Goal: Transaction & Acquisition: Purchase product/service

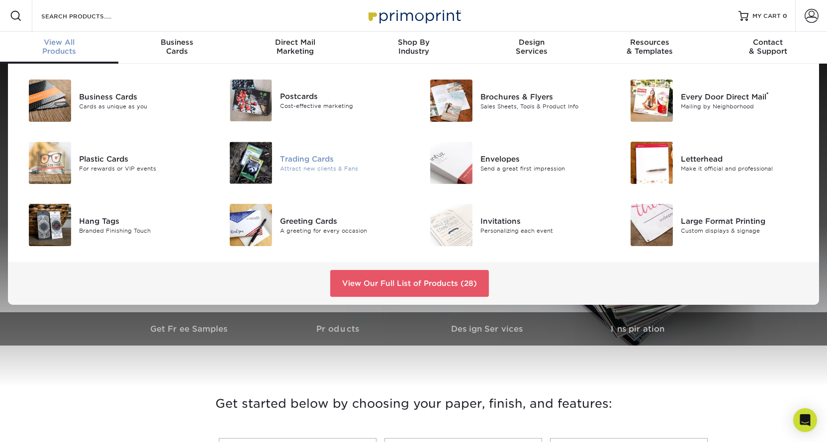
click at [324, 165] on div "Attract new clients & Fans" at bounding box center [343, 168] width 126 height 8
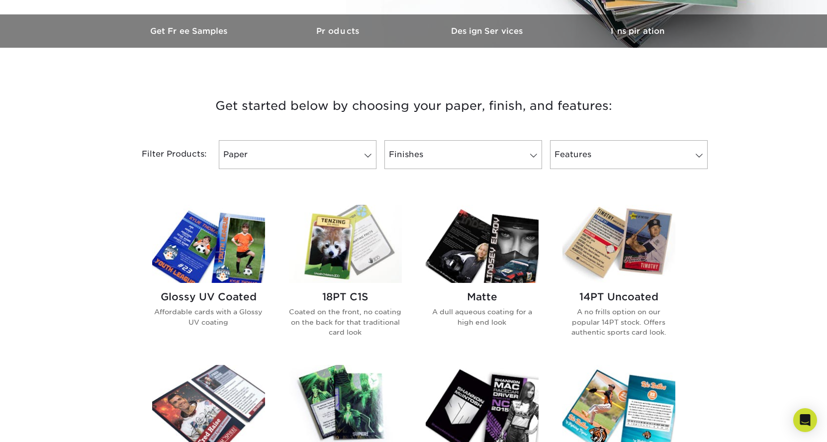
scroll to position [299, 0]
click at [309, 154] on link "Paper" at bounding box center [298, 154] width 158 height 29
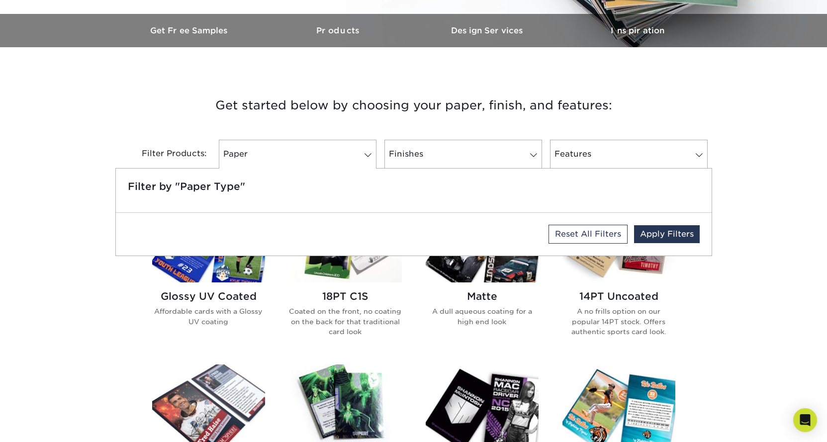
click at [126, 126] on h3 "Get started below by choosing your paper, finish, and features:" at bounding box center [414, 105] width 582 height 45
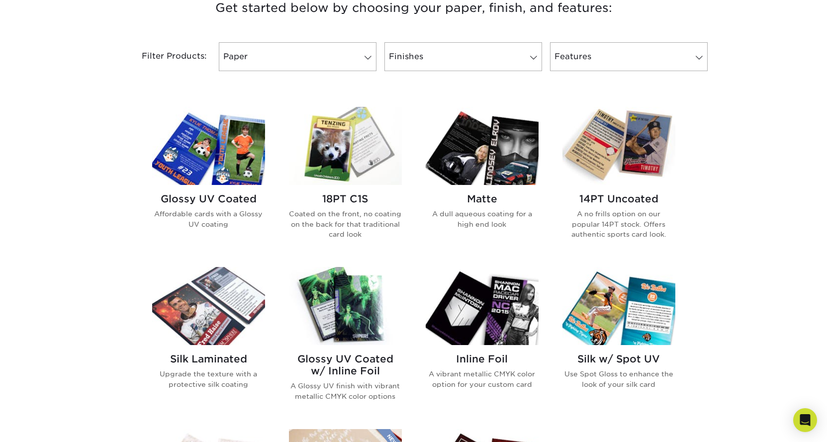
scroll to position [398, 0]
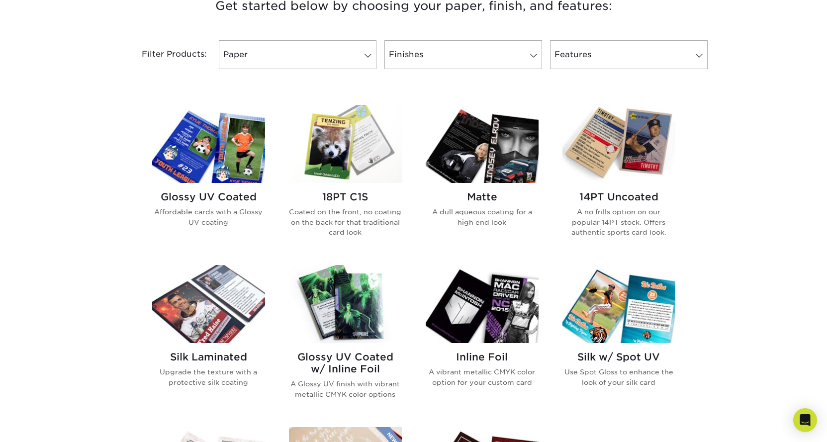
click at [399, 78] on div "Filter Products: Paper Filter by "Paper Type" Reset All Filters Apply Filters F…" at bounding box center [413, 60] width 597 height 65
click at [415, 66] on link "Finishes" at bounding box center [464, 54] width 158 height 29
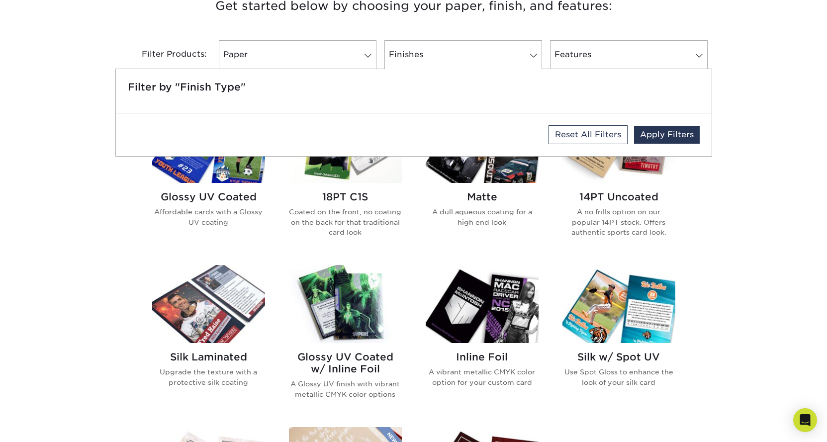
click at [19, 172] on div "Get started below by choosing your paper, finish, and features: Filtered Matche…" at bounding box center [413, 343] width 827 height 742
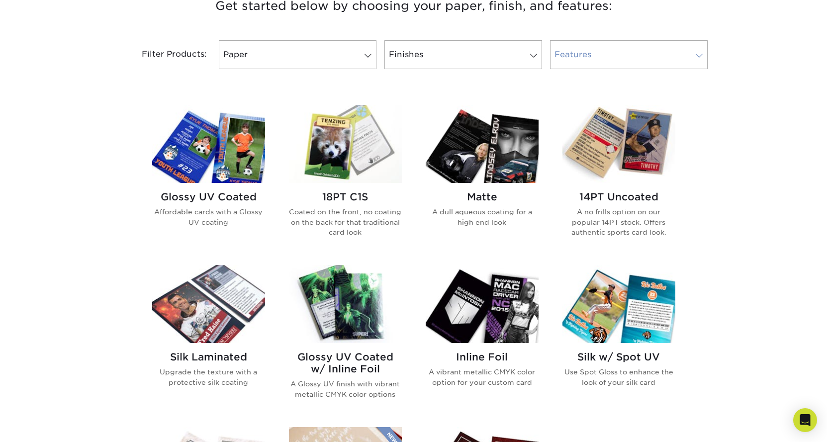
click at [628, 59] on link "Features" at bounding box center [629, 54] width 158 height 29
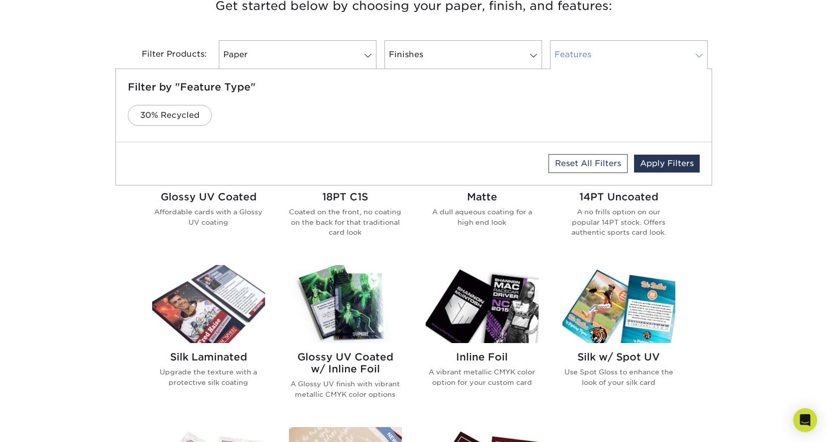
click at [628, 59] on link "Features" at bounding box center [629, 54] width 158 height 29
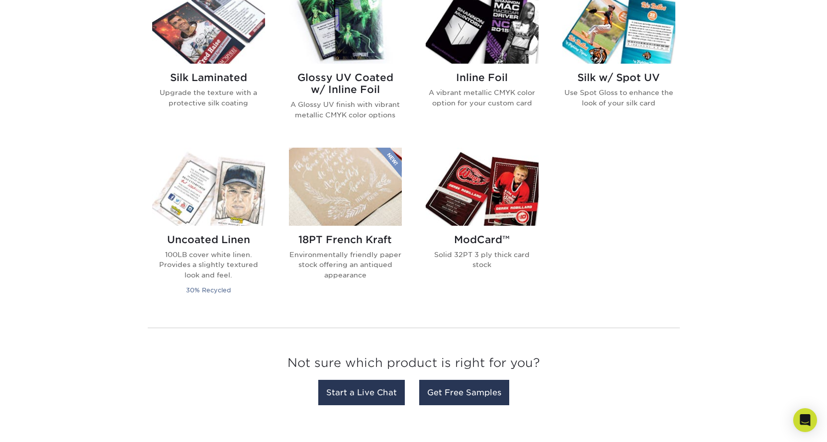
scroll to position [697, 0]
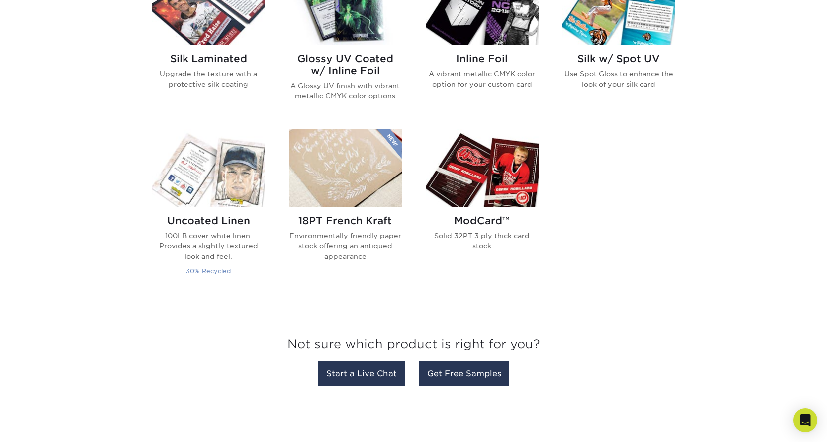
click at [205, 215] on h2 "Uncoated Linen" at bounding box center [208, 221] width 113 height 12
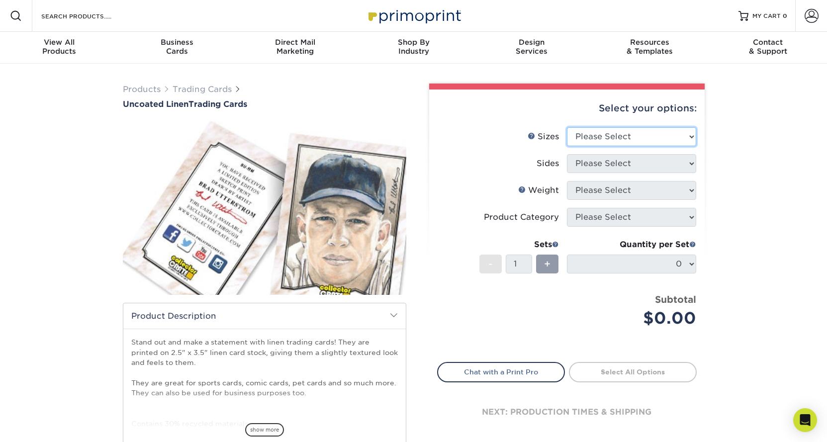
click at [623, 138] on select "Please Select 2.5" x 3.5"" at bounding box center [631, 136] width 129 height 19
select select "2.50x3.50"
click at [567, 127] on select "Please Select 2.5" x 3.5"" at bounding box center [631, 136] width 129 height 19
click at [620, 162] on select "Please Select Print Both Sides Print Front Only" at bounding box center [631, 163] width 129 height 19
select select "13abbda7-1d64-4f25-8bb2-c179b224825d"
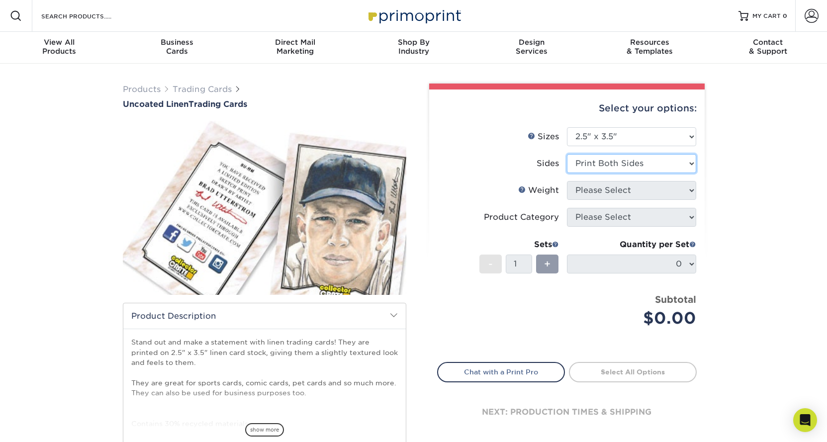
click at [567, 154] on select "Please Select Print Both Sides Print Front Only" at bounding box center [631, 163] width 129 height 19
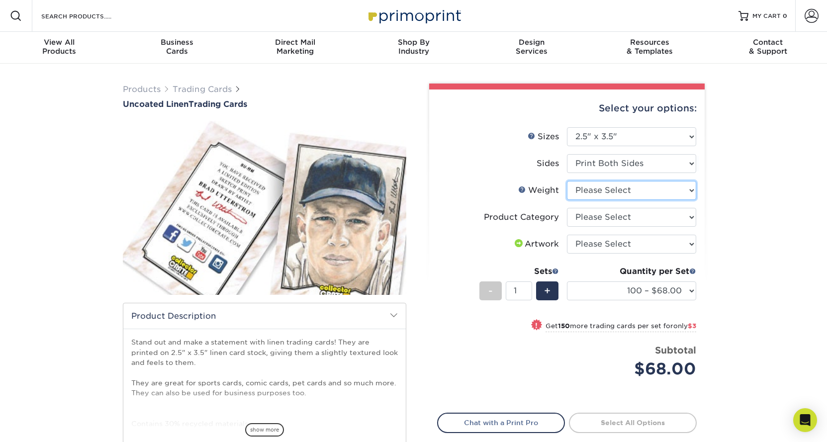
click at [636, 190] on select "Please Select 100LB" at bounding box center [631, 190] width 129 height 19
click at [567, 181] on select "Please Select 100LB" at bounding box center [631, 190] width 129 height 19
click at [627, 180] on li "Sides Please Select Print Both Sides Print Front Only" at bounding box center [567, 167] width 259 height 27
drag, startPoint x: 627, startPoint y: 186, endPoint x: 627, endPoint y: 198, distance: 12.4
click at [627, 187] on select "Please Select 100LB" at bounding box center [631, 190] width 129 height 19
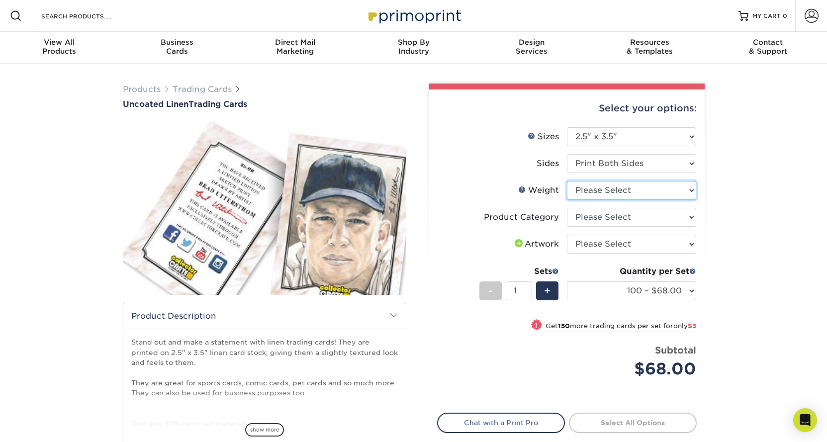
select select "100LB"
click at [567, 181] on select "Please Select 100LB" at bounding box center [631, 190] width 129 height 19
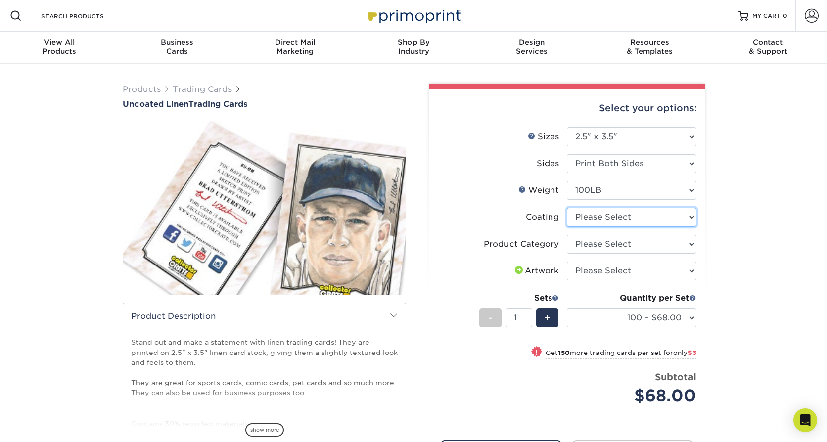
click at [636, 221] on select at bounding box center [631, 217] width 129 height 19
select select "3e7618de-abca-4bda-9f97-8b9129e913d8"
click at [567, 208] on select at bounding box center [631, 217] width 129 height 19
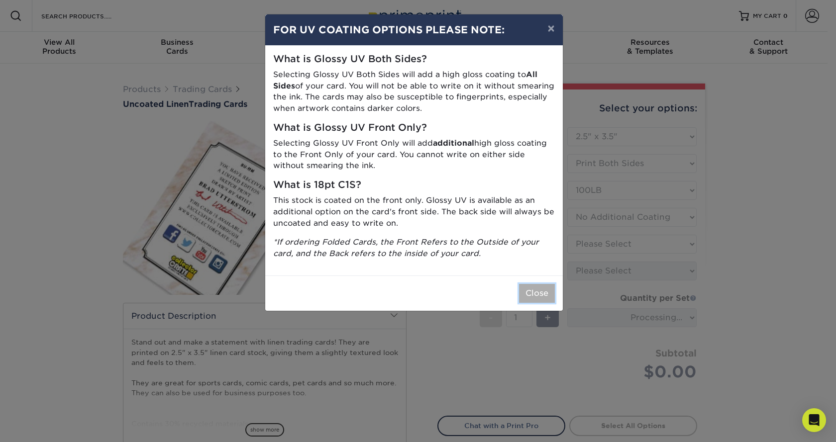
click at [534, 297] on button "Close" at bounding box center [537, 293] width 36 height 19
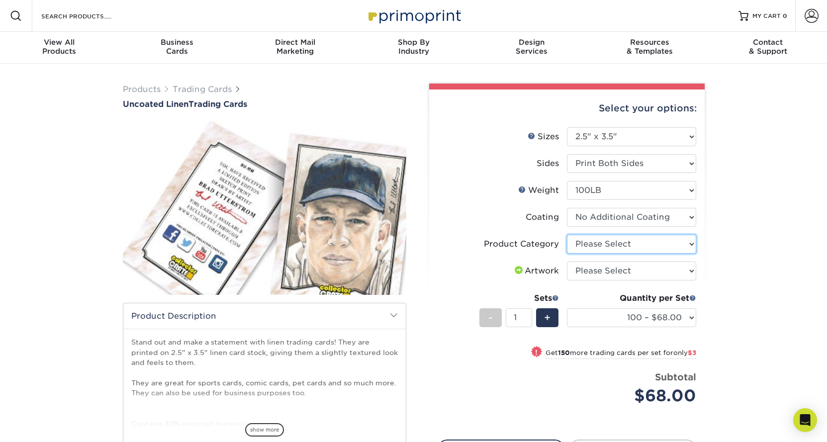
click at [628, 249] on select "Please Select Trading Cards" at bounding box center [631, 244] width 129 height 19
select select "c2f9bce9-36c2-409d-b101-c29d9d031e18"
click at [567, 235] on select "Please Select Trading Cards" at bounding box center [631, 244] width 129 height 19
click at [631, 273] on select "Please Select I will upload files I need a design - $100" at bounding box center [631, 271] width 129 height 19
select select "upload"
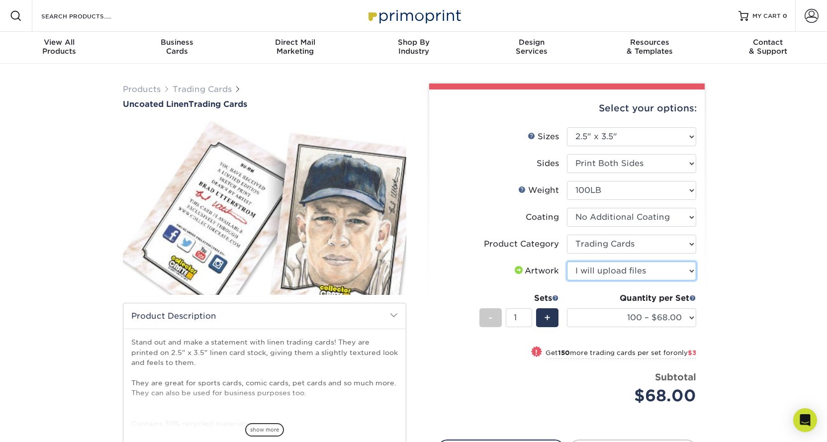
click at [567, 262] on select "Please Select I will upload files I need a design - $100" at bounding box center [631, 271] width 129 height 19
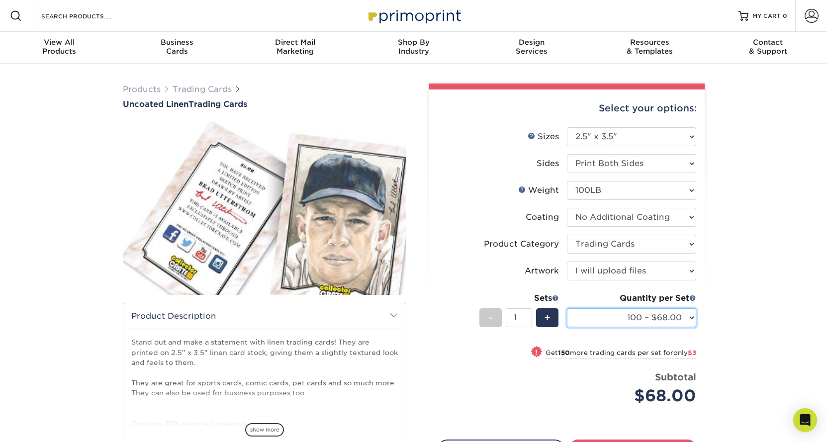
click at [689, 319] on select "100 – $68.00 250 – $71.00 500 – $78.00 1000 – $74.00 2500 – $118.00 5000 – $195…" at bounding box center [631, 317] width 129 height 19
click at [750, 285] on div "Products Trading Cards Uncoated Linen Trading Cards show more Templates" at bounding box center [413, 313] width 827 height 499
